Goal: Communication & Community: Answer question/provide support

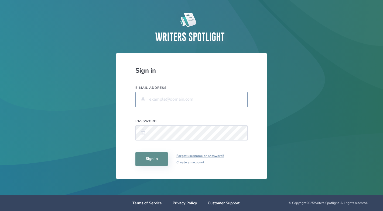
type input "[EMAIL_ADDRESS][DOMAIN_NAME]"
click at [146, 158] on button "Sign in" at bounding box center [151, 159] width 32 height 13
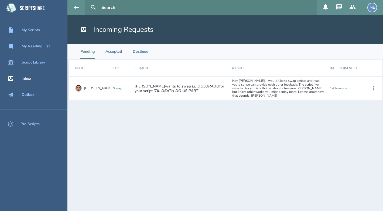
click at [274, 84] on div "Hey [PERSON_NAME], I would like to swap scripts and read yours so we can provid…" at bounding box center [279, 88] width 98 height 23
click at [374, 86] on icon at bounding box center [373, 88] width 6 height 6
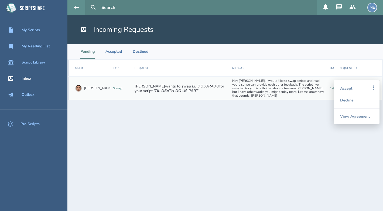
click at [274, 145] on section "User Type Request Message Date Requested [PERSON_NAME] swap [PERSON_NAME] wants…" at bounding box center [224, 135] width 315 height 152
click at [310, 133] on section "User Type Request Message Date Requested [PERSON_NAME] swap [PERSON_NAME] wants…" at bounding box center [224, 135] width 315 height 152
click at [313, 98] on section "User Type Request Message Date Requested [PERSON_NAME] swap [PERSON_NAME] wants…" at bounding box center [224, 135] width 315 height 152
click at [356, 118] on div "View Agreement" at bounding box center [356, 117] width 33 height 16
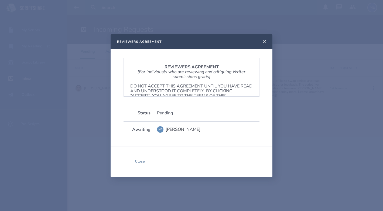
click at [262, 41] on icon at bounding box center [264, 42] width 6 height 6
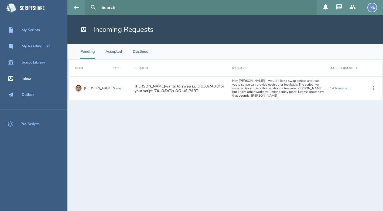
click at [237, 141] on section "User Type Request Message Date Requested [PERSON_NAME] swap [PERSON_NAME] wants…" at bounding box center [224, 135] width 315 height 152
click at [377, 85] on button at bounding box center [373, 88] width 12 height 12
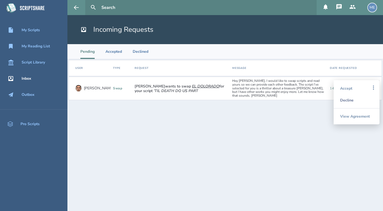
click at [361, 98] on div "Decline" at bounding box center [356, 100] width 33 height 12
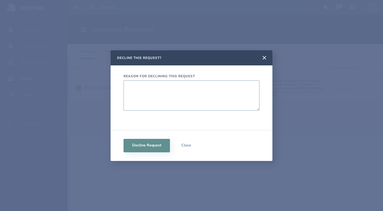
click at [216, 99] on textarea "Reason for declining this request" at bounding box center [191, 96] width 136 height 30
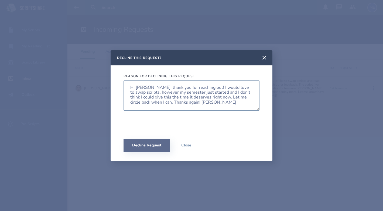
type textarea "Hi [PERSON_NAME], thank you for reaching out! I would love to swap scripts, how…"
click at [144, 148] on button "Decline Request" at bounding box center [146, 145] width 46 height 13
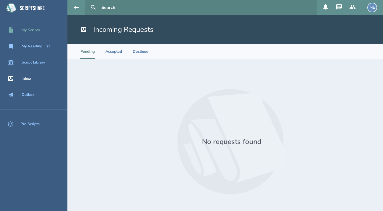
click at [33, 28] on div "My Scripts" at bounding box center [31, 30] width 18 height 4
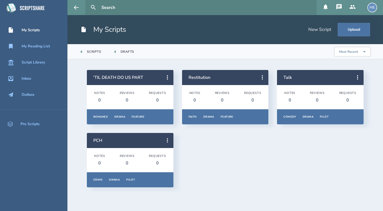
click at [245, 169] on div "'TIL DEATH DO US PART Notes 0 Reviews 0 Requests 0 Romance Drama Feature Overvi…" at bounding box center [225, 129] width 277 height 118
click at [359, 75] on icon at bounding box center [357, 77] width 6 height 6
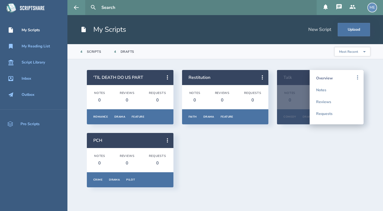
click at [324, 78] on link "Overview" at bounding box center [336, 78] width 41 height 12
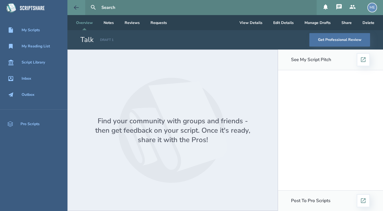
click at [75, 8] on icon at bounding box center [76, 7] width 5 height 4
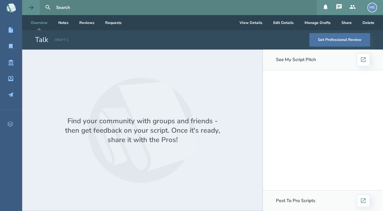
click at [26, 8] on button at bounding box center [31, 7] width 18 height 15
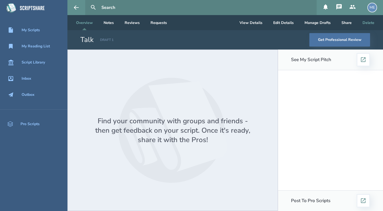
click at [369, 22] on button "Delete" at bounding box center [368, 22] width 20 height 15
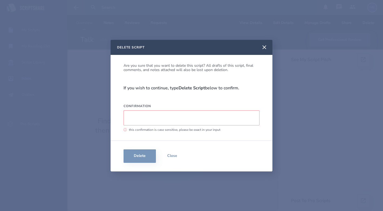
click at [137, 121] on input "Confirmation" at bounding box center [191, 118] width 136 height 15
click at [264, 47] on icon at bounding box center [264, 47] width 4 height 4
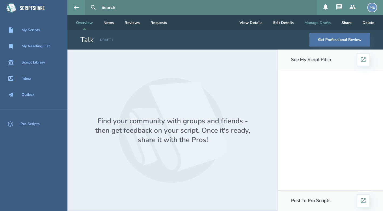
click at [321, 23] on button "Manage Drafts" at bounding box center [317, 22] width 35 height 15
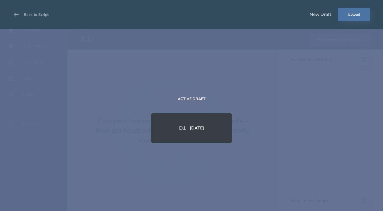
click at [183, 139] on div "D 1 [DATE]" at bounding box center [191, 128] width 81 height 30
click at [313, 14] on div "New Draft" at bounding box center [321, 15] width 22 height 6
click at [30, 15] on button "Back to Script" at bounding box center [31, 14] width 36 height 15
